Goal: Manage account settings

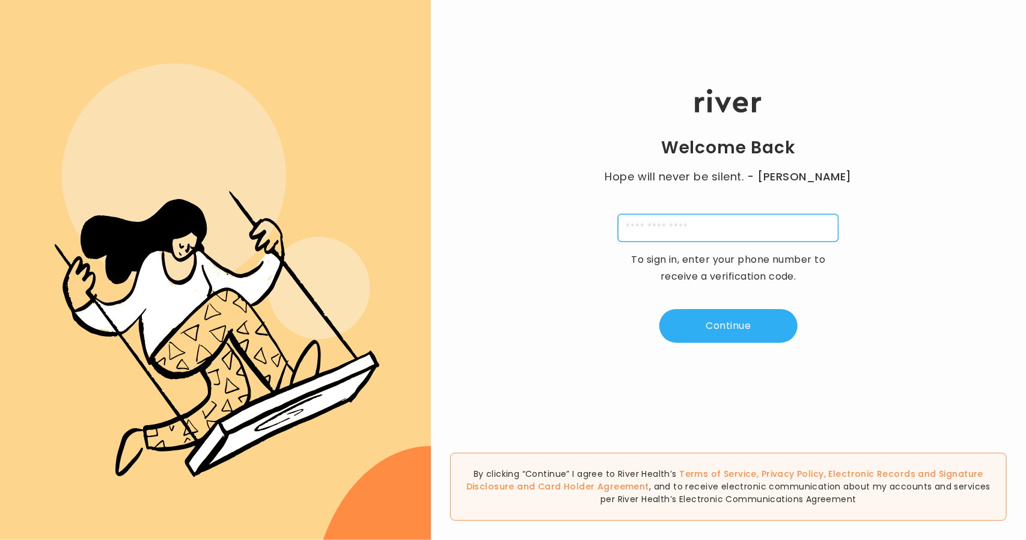
click at [659, 224] on input "tel" at bounding box center [728, 228] width 221 height 28
type input "**********"
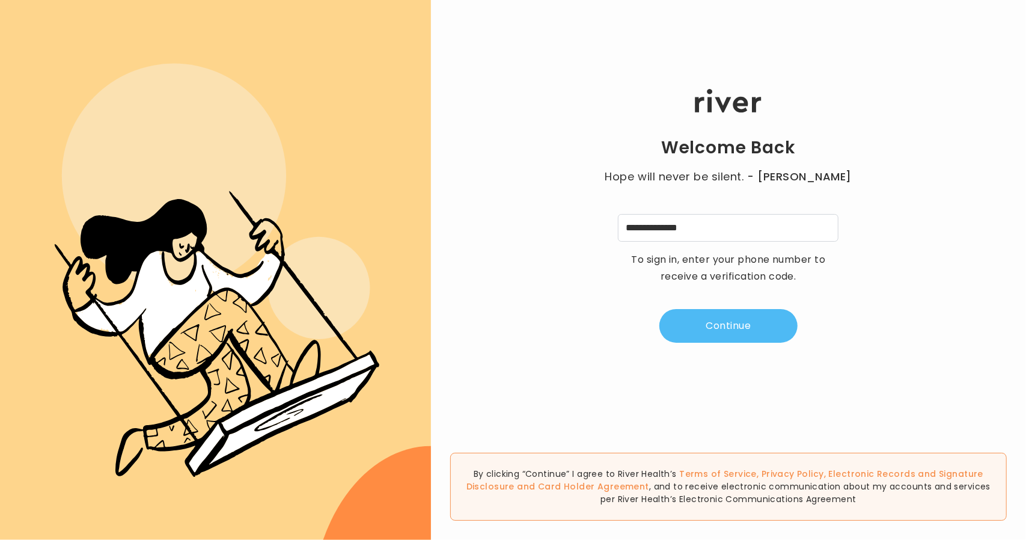
click at [716, 323] on button "Continue" at bounding box center [728, 326] width 138 height 34
type input "*"
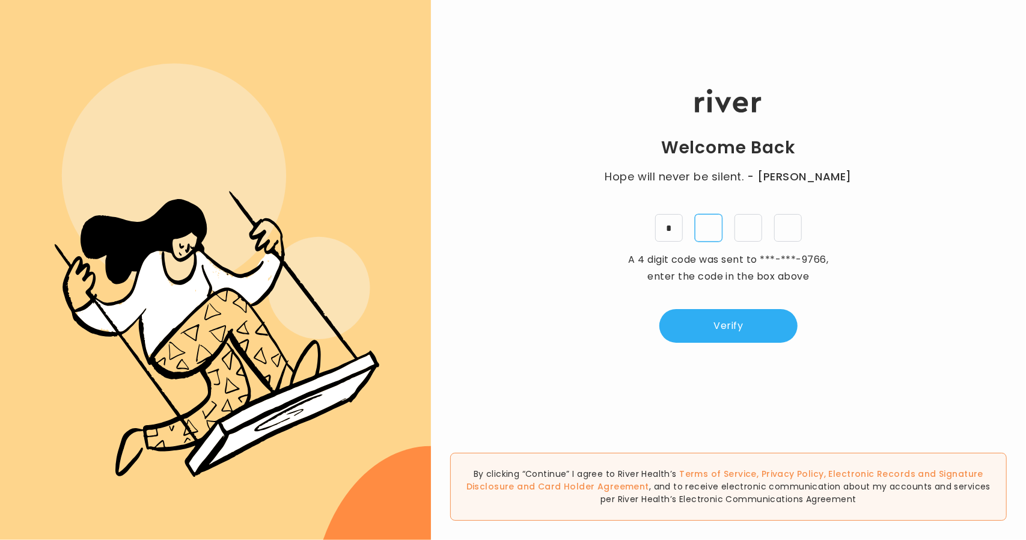
type input "*"
click at [691, 342] on button "Verify" at bounding box center [728, 326] width 138 height 34
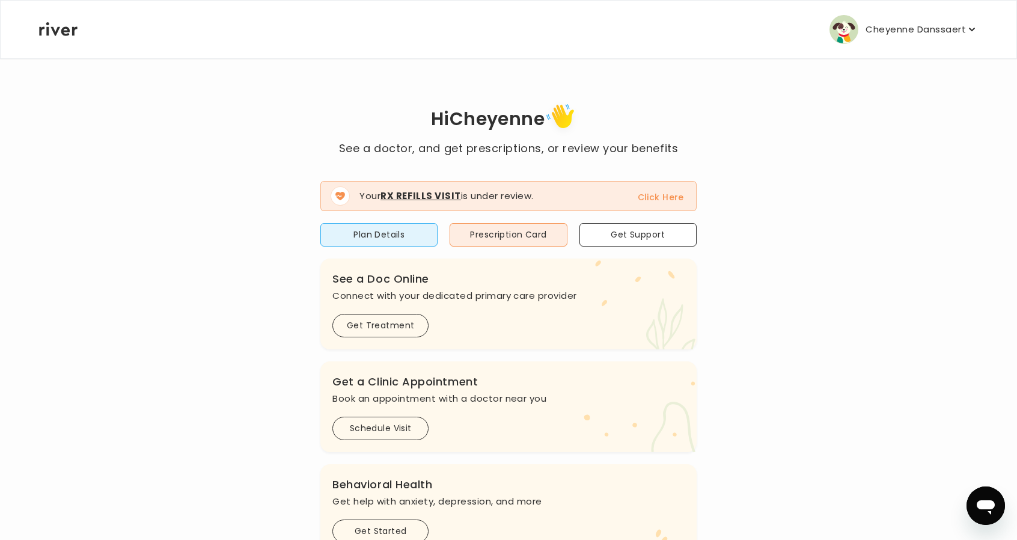
click at [913, 26] on p "Cheyenne Danssaert" at bounding box center [915, 29] width 100 height 17
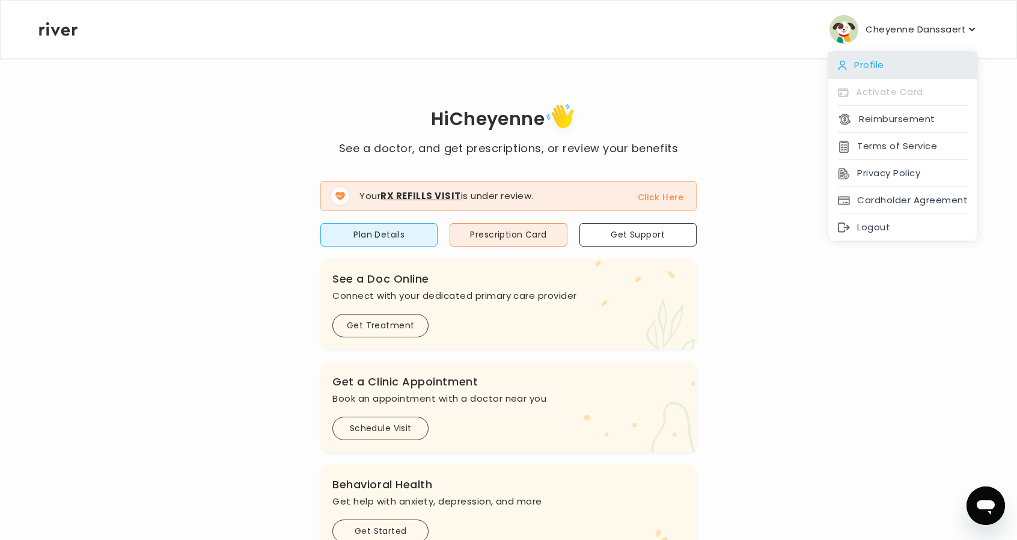
click at [878, 72] on div "Profile" at bounding box center [902, 65] width 149 height 27
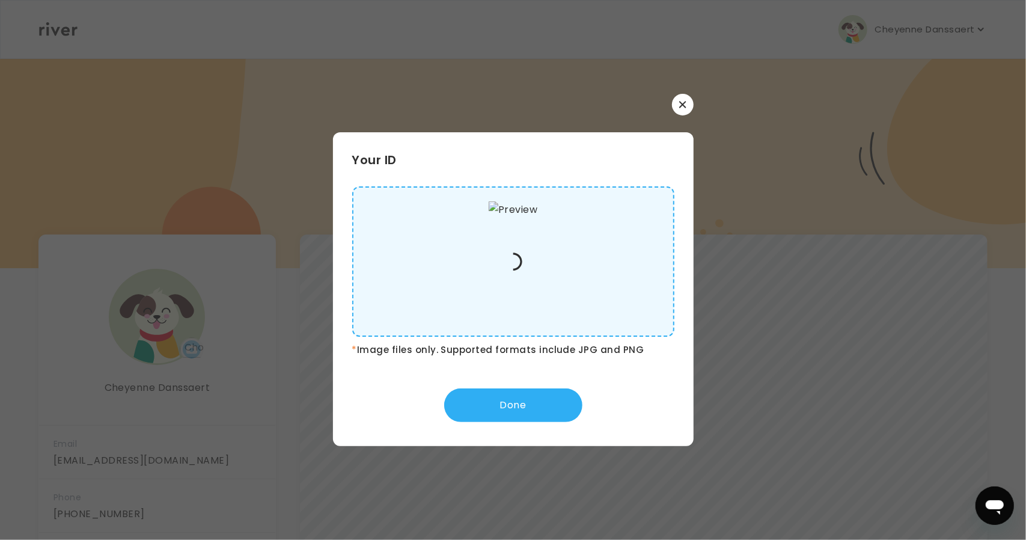
click at [688, 109] on button "button" at bounding box center [683, 105] width 22 height 22
click at [505, 210] on img at bounding box center [512, 261] width 49 height 120
click at [0, 0] on input "file" at bounding box center [0, 0] width 0 height 0
click at [514, 202] on img at bounding box center [512, 261] width 49 height 120
click at [0, 0] on input "file" at bounding box center [0, 0] width 0 height 0
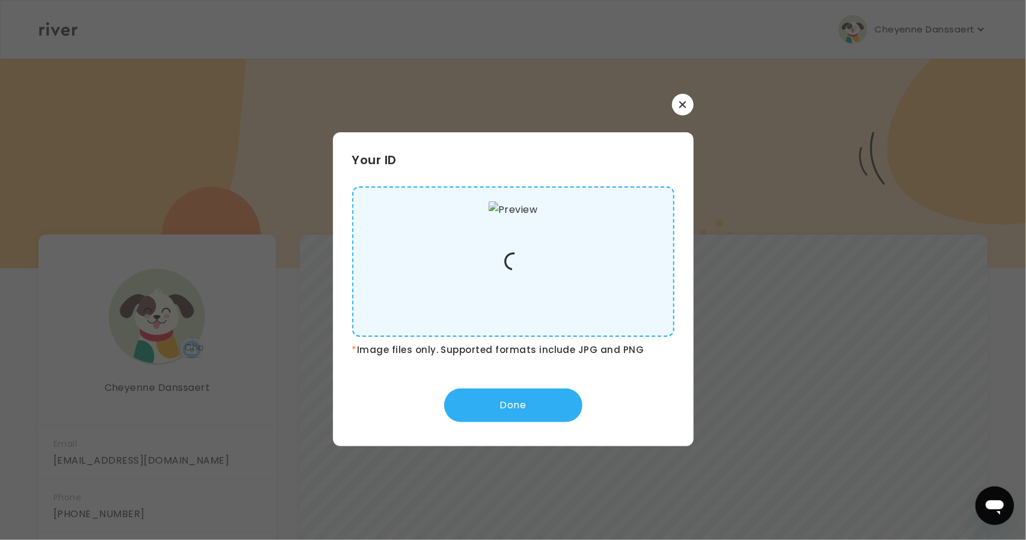
click at [686, 104] on button "button" at bounding box center [683, 105] width 22 height 22
click at [514, 407] on button "Done" at bounding box center [513, 405] width 138 height 34
click at [685, 103] on icon "button" at bounding box center [682, 104] width 7 height 7
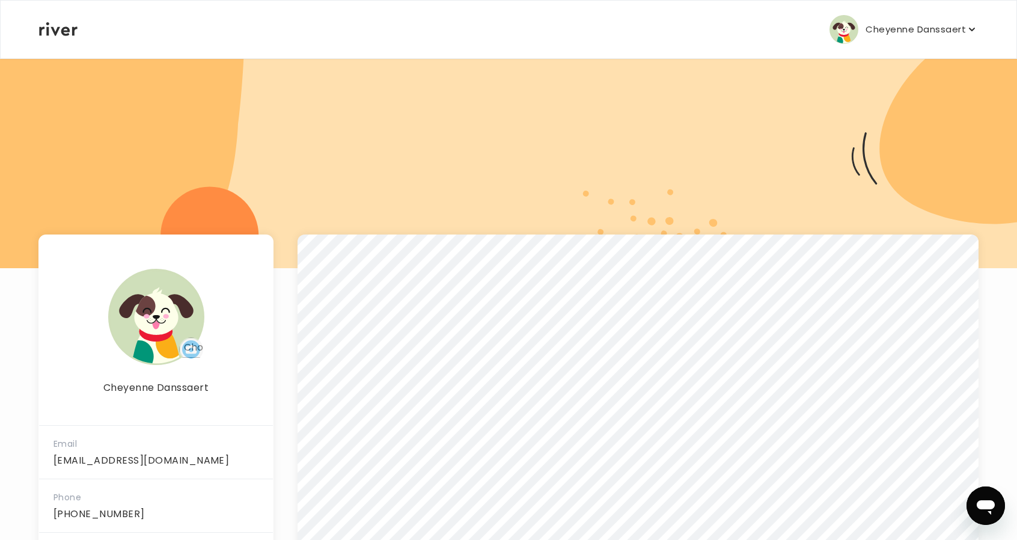
click at [925, 27] on p "Cheyenne Danssaert" at bounding box center [915, 29] width 100 height 17
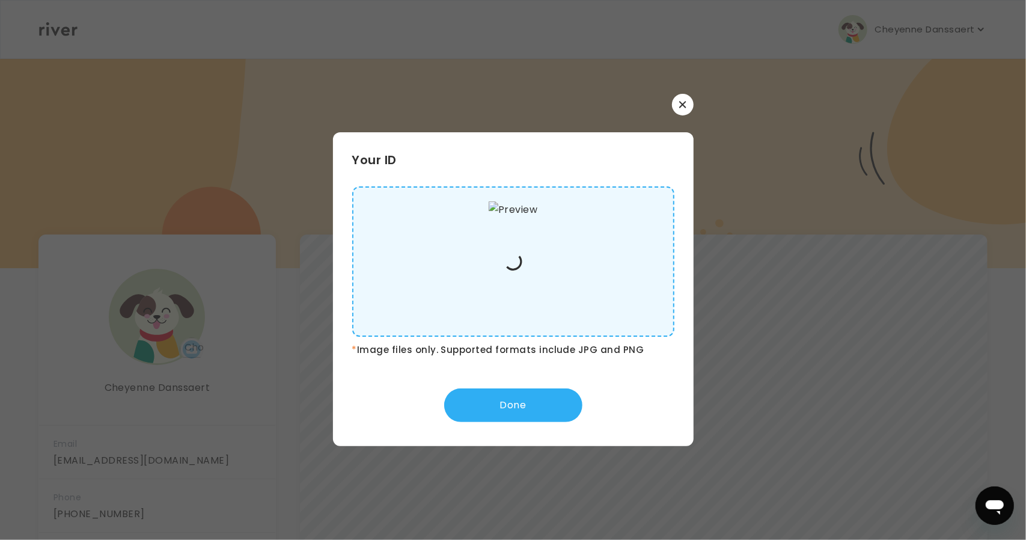
click at [684, 99] on button "button" at bounding box center [683, 105] width 22 height 22
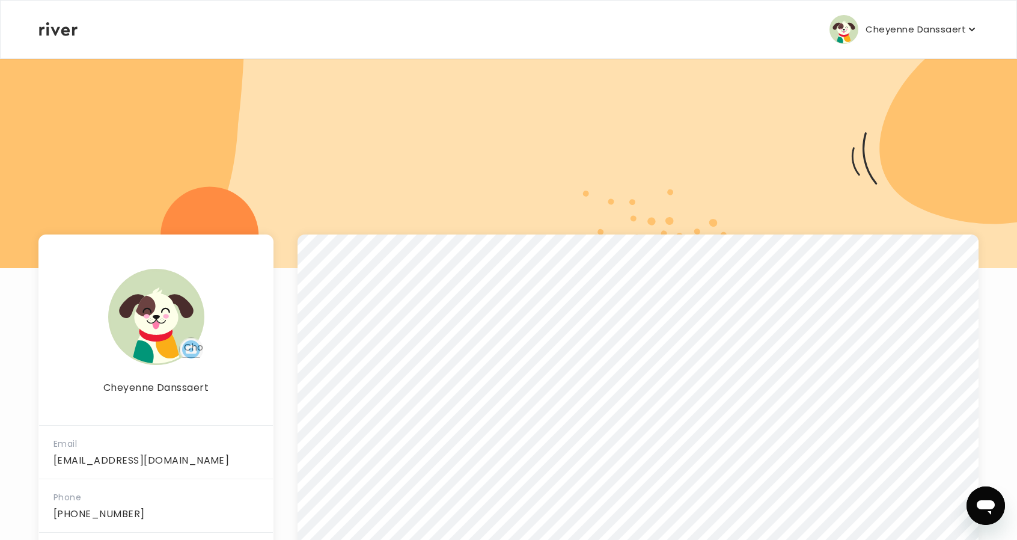
click at [930, 27] on p "Cheyenne Danssaert" at bounding box center [915, 29] width 100 height 17
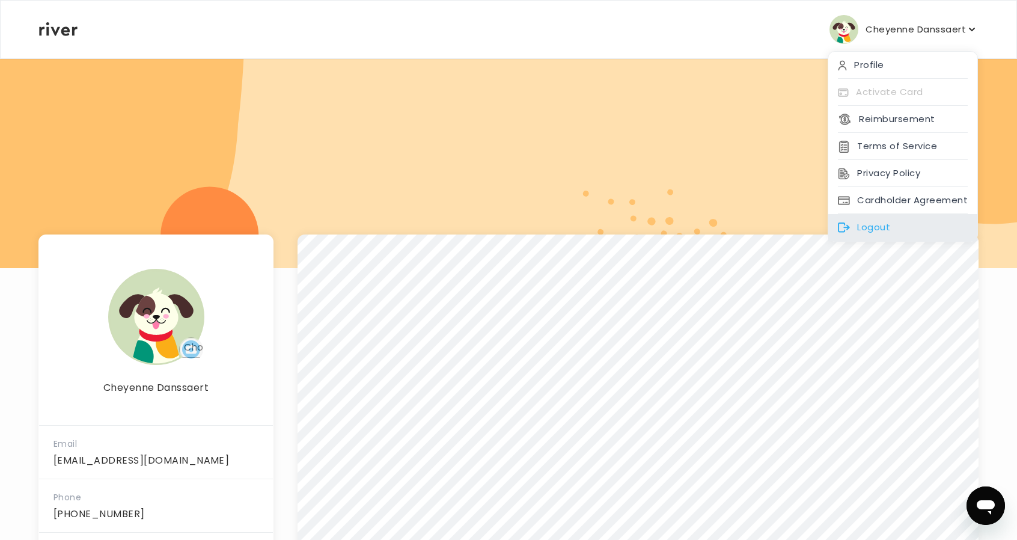
click at [858, 221] on div "Logout" at bounding box center [902, 227] width 149 height 27
